Goal: Task Accomplishment & Management: Complete application form

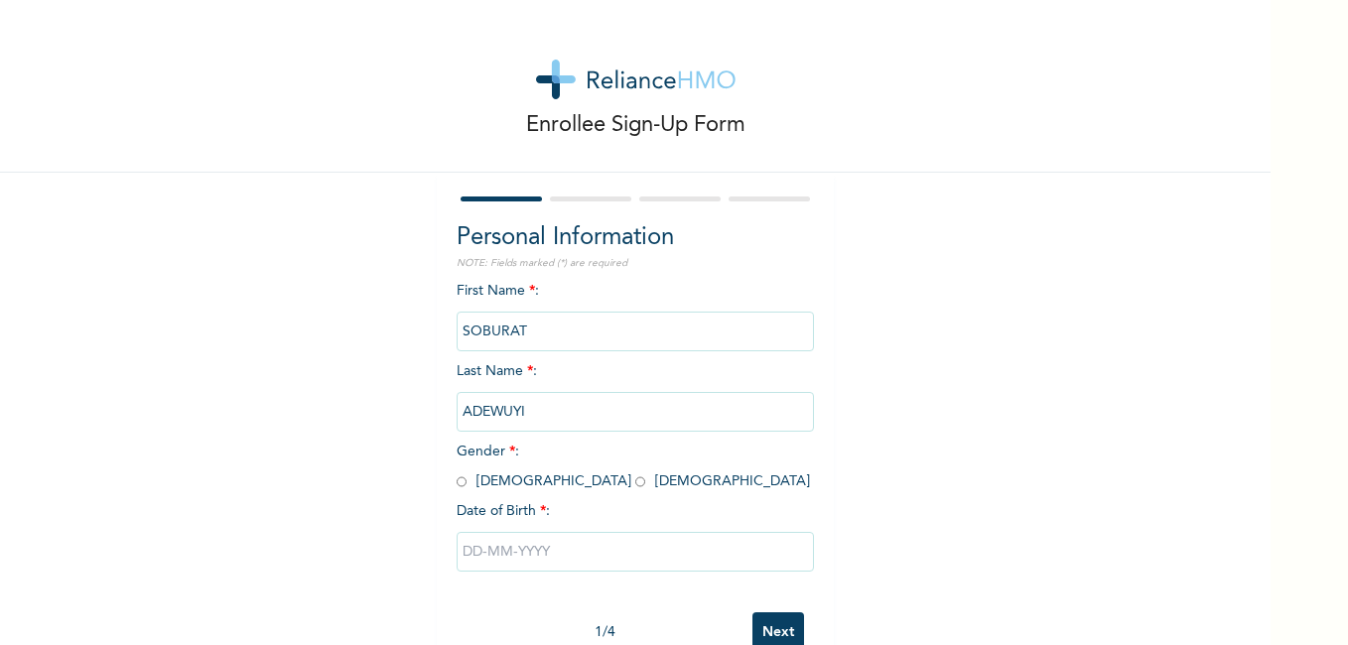
click at [635, 485] on input "radio" at bounding box center [640, 481] width 10 height 19
radio input "true"
click at [480, 550] on input "text" at bounding box center [635, 552] width 357 height 40
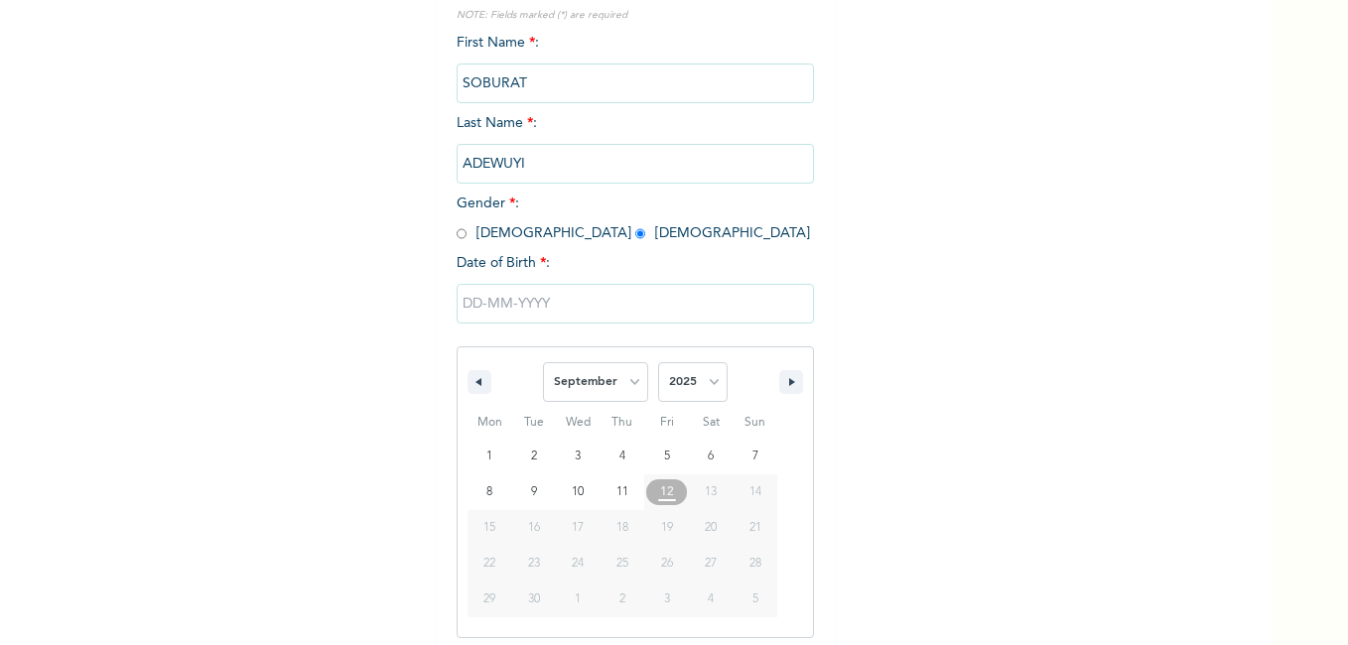
scroll to position [257, 0]
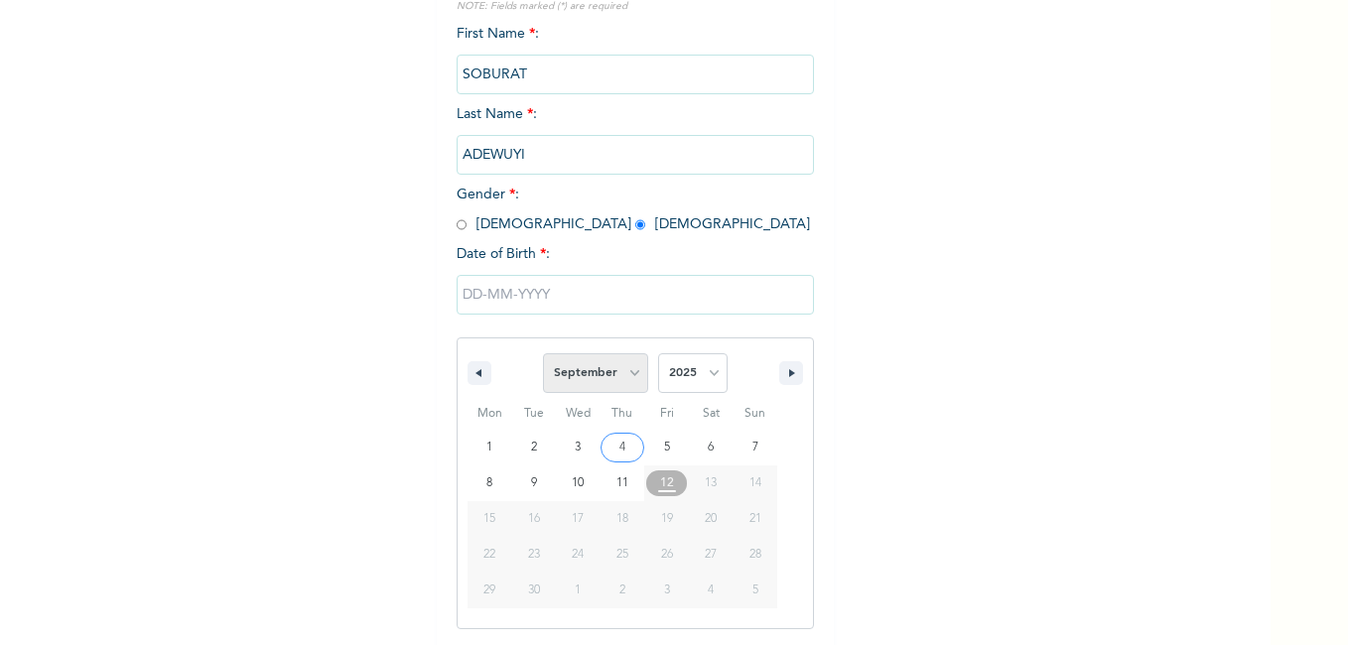
click at [625, 377] on select "January February March April May June July August September October November De…" at bounding box center [595, 373] width 105 height 40
select select "4"
click at [543, 354] on select "January February March April May June July August September October November De…" at bounding box center [595, 373] width 105 height 40
click at [710, 378] on select "2025 2024 2023 2022 2021 2020 2019 2018 2017 2016 2015 2014 2013 2012 2011 2010…" at bounding box center [692, 373] width 69 height 40
select select "2002"
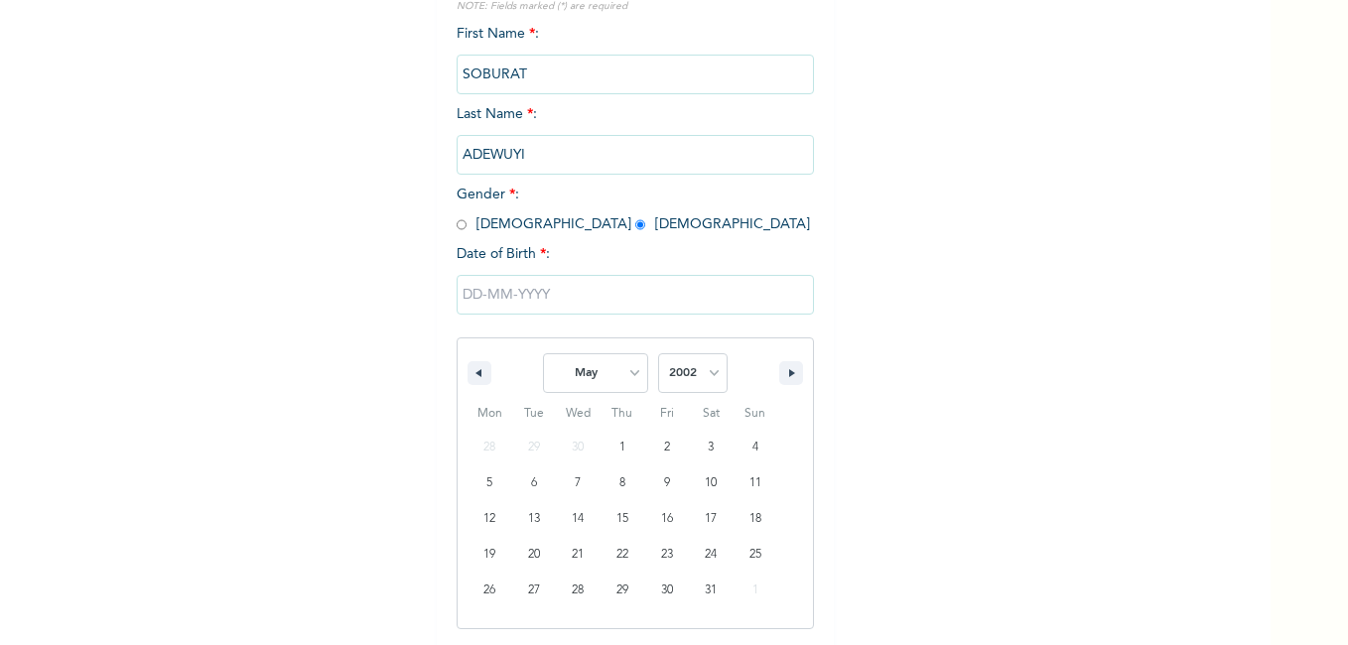
click at [658, 354] on select "2025 2024 2023 2022 2021 2020 2019 2018 2017 2016 2015 2014 2013 2012 2011 2010…" at bounding box center [692, 373] width 69 height 40
type input "[DATE]"
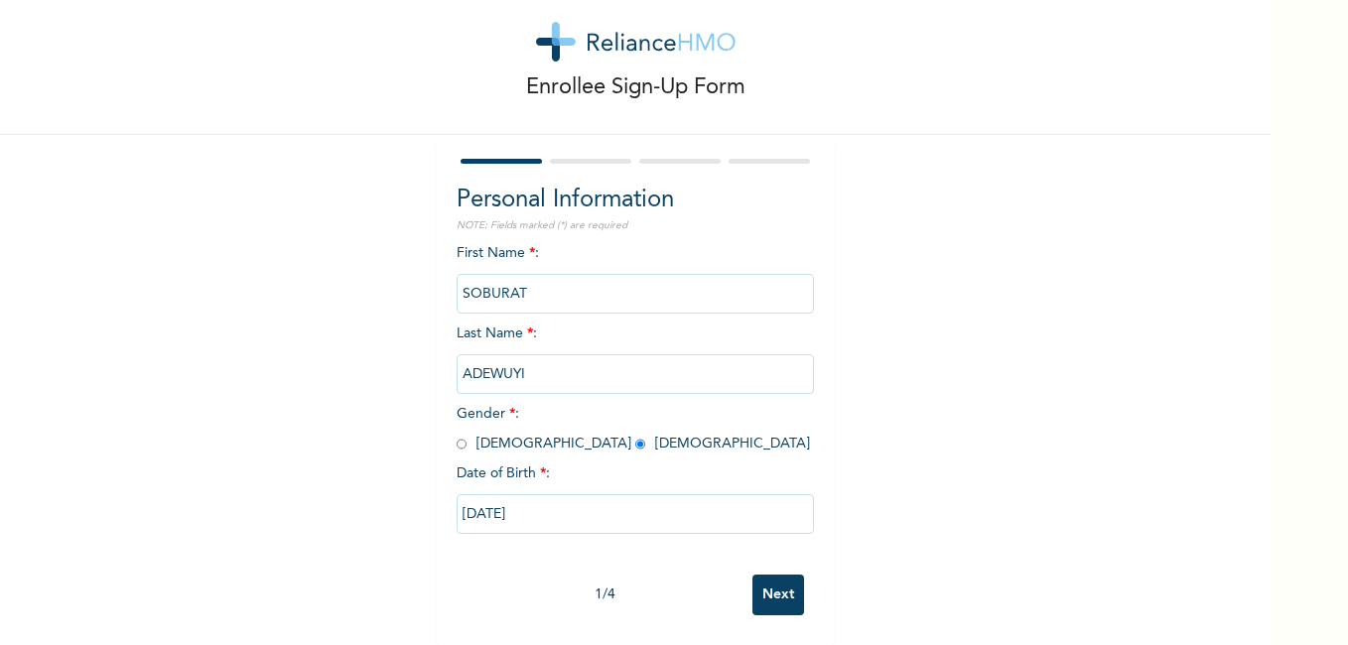
click at [760, 576] on input "Next" at bounding box center [778, 595] width 52 height 41
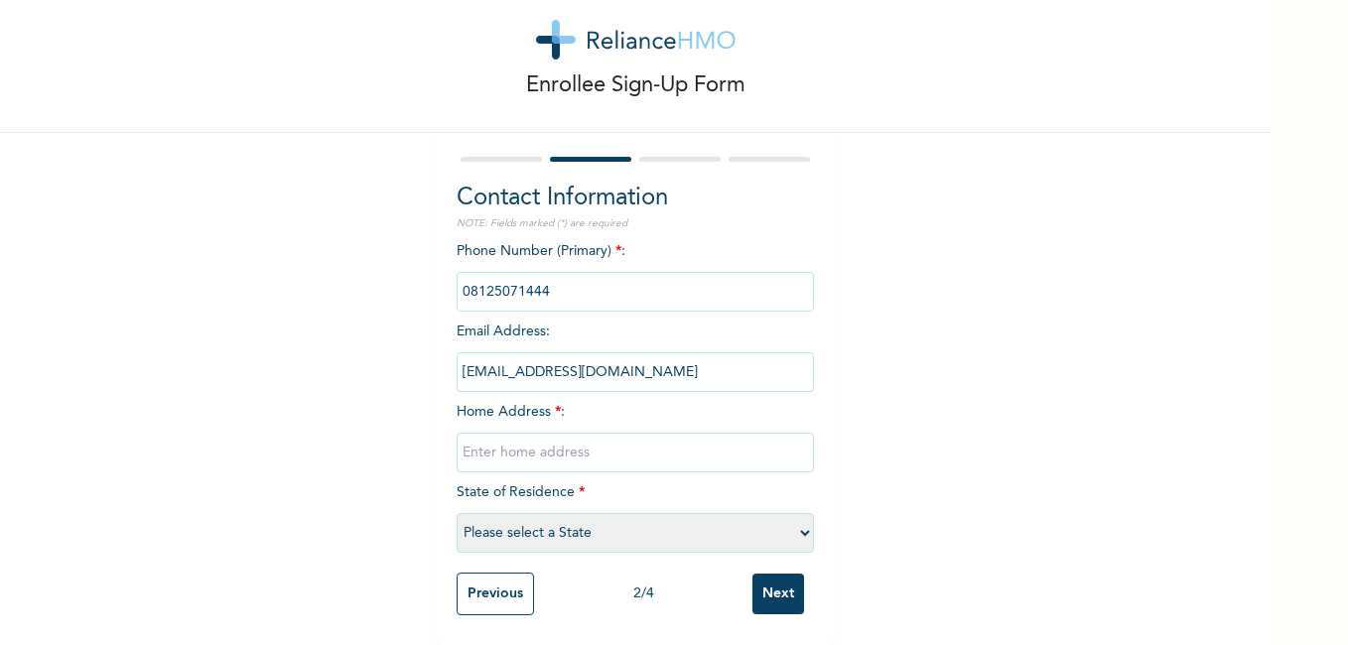
click at [579, 440] on input "text" at bounding box center [635, 453] width 357 height 40
type input "[STREET_ADDRESS]"
click at [627, 517] on select "Please select a State [PERSON_NAME] (FCT) [PERSON_NAME] Ibom [GEOGRAPHIC_DATA] …" at bounding box center [635, 533] width 357 height 40
select select "28"
click at [457, 513] on select "Please select a State [PERSON_NAME] (FCT) [PERSON_NAME] Ibom [GEOGRAPHIC_DATA] …" at bounding box center [635, 533] width 357 height 40
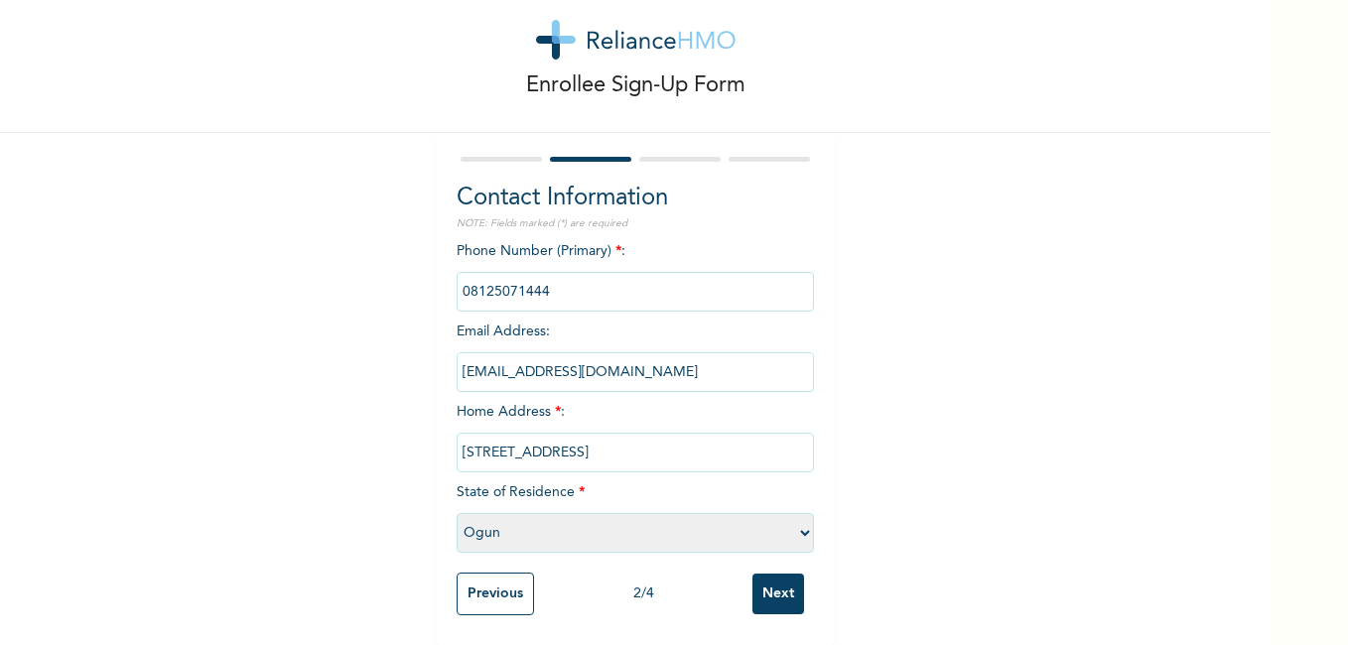
click at [781, 581] on input "Next" at bounding box center [778, 594] width 52 height 41
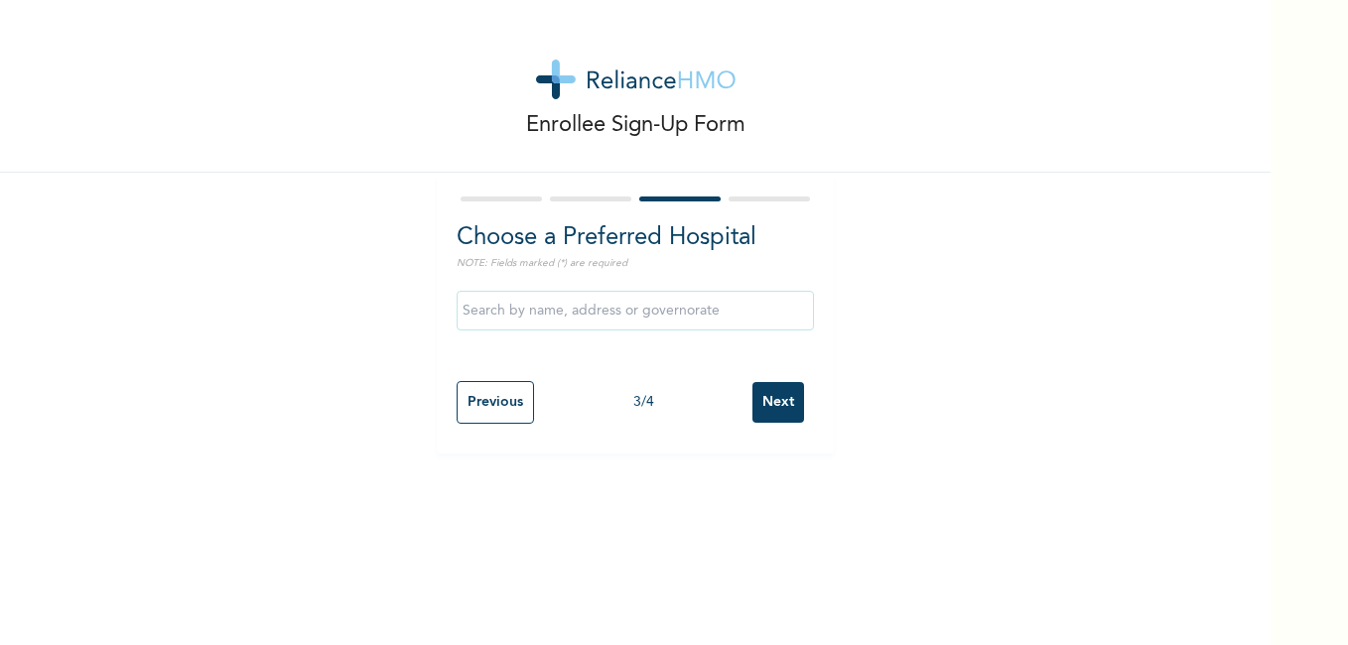
click at [565, 316] on input "text" at bounding box center [635, 311] width 357 height 40
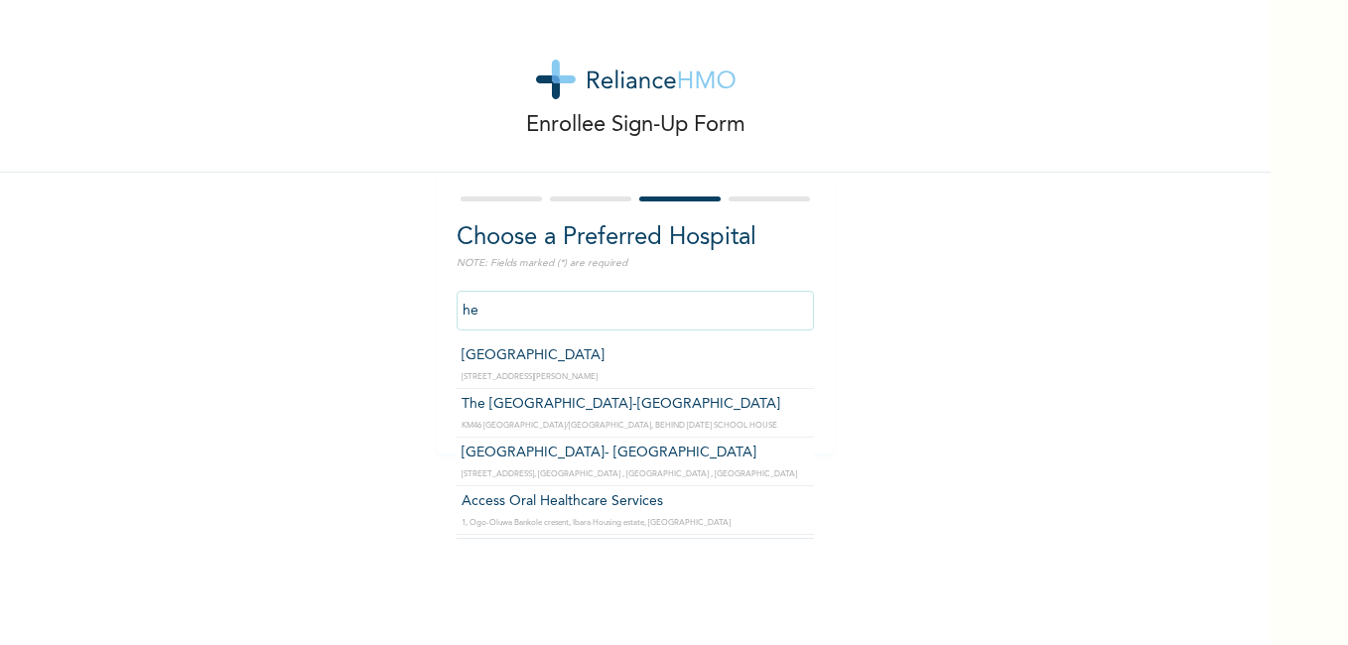
type input "h"
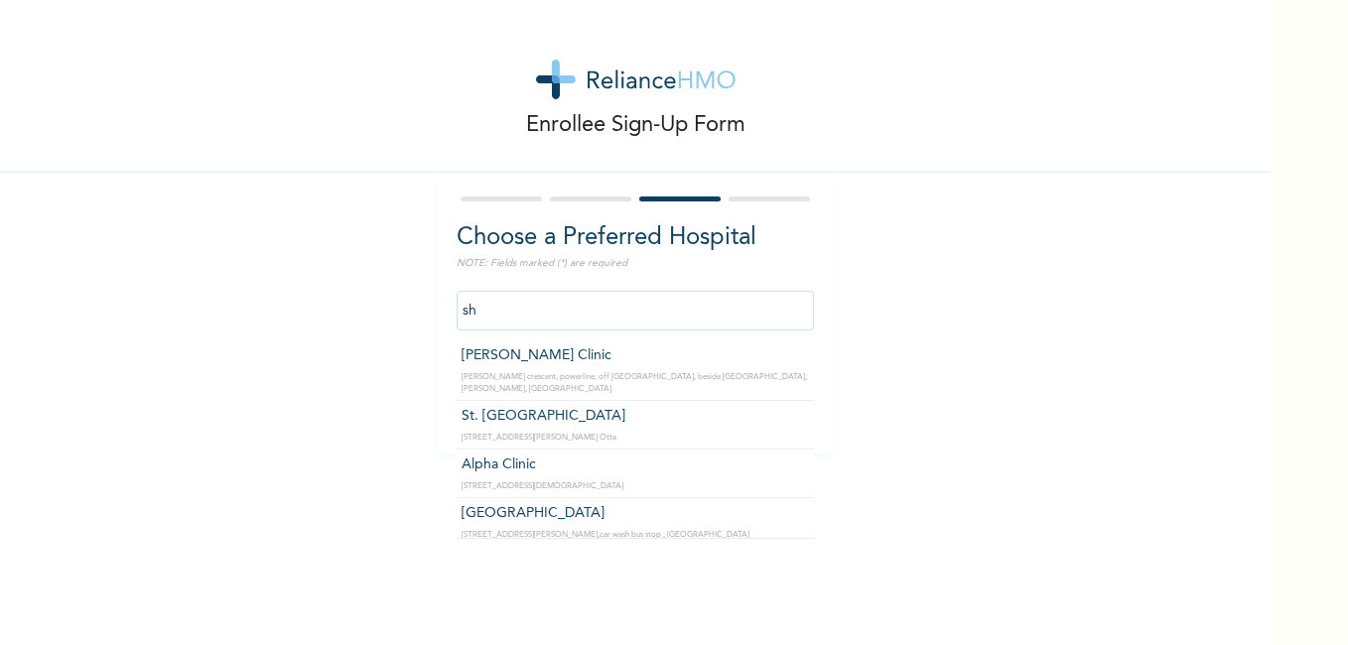
type input "s"
type input "a"
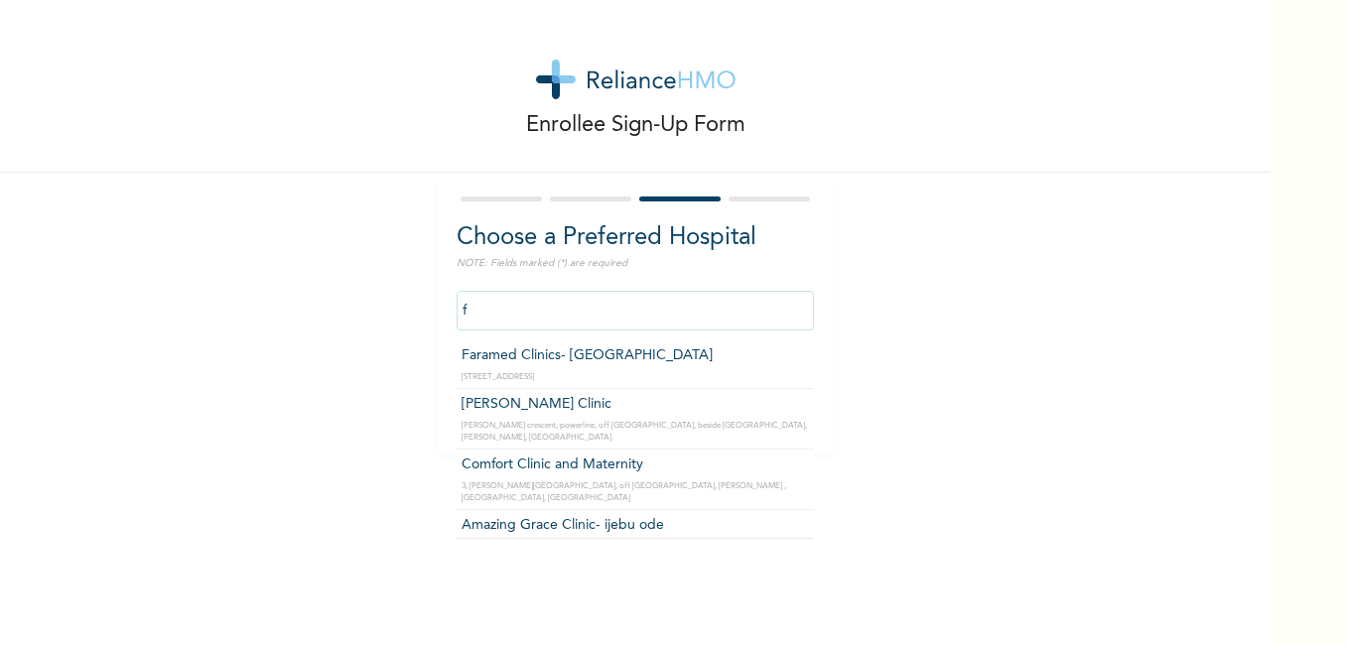
type input "f"
